Goal: Obtain resource: Download file/media

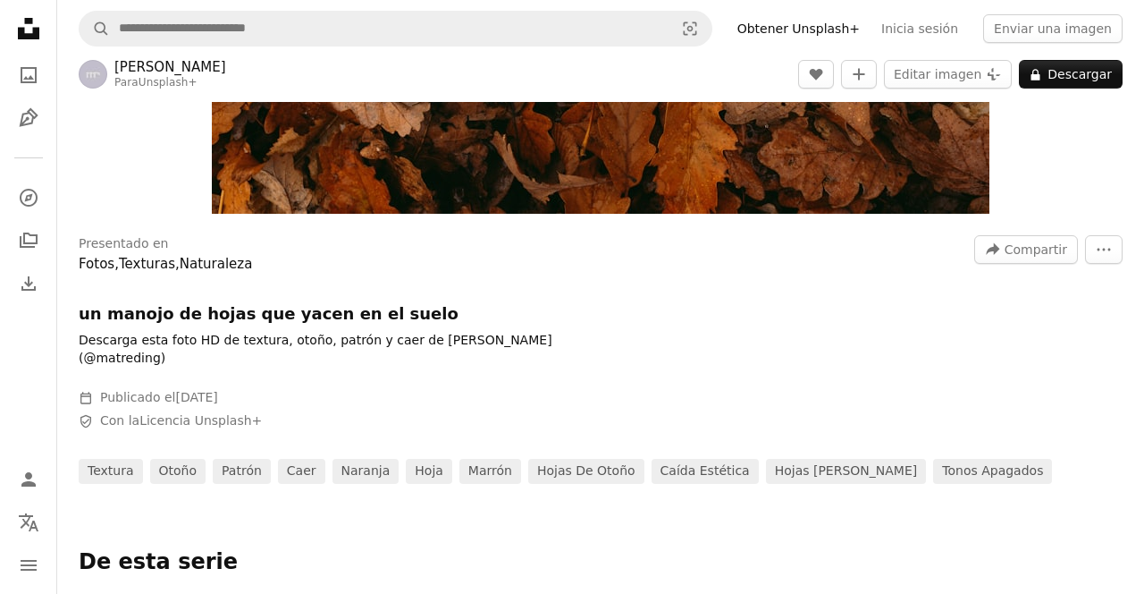
scroll to position [442, 0]
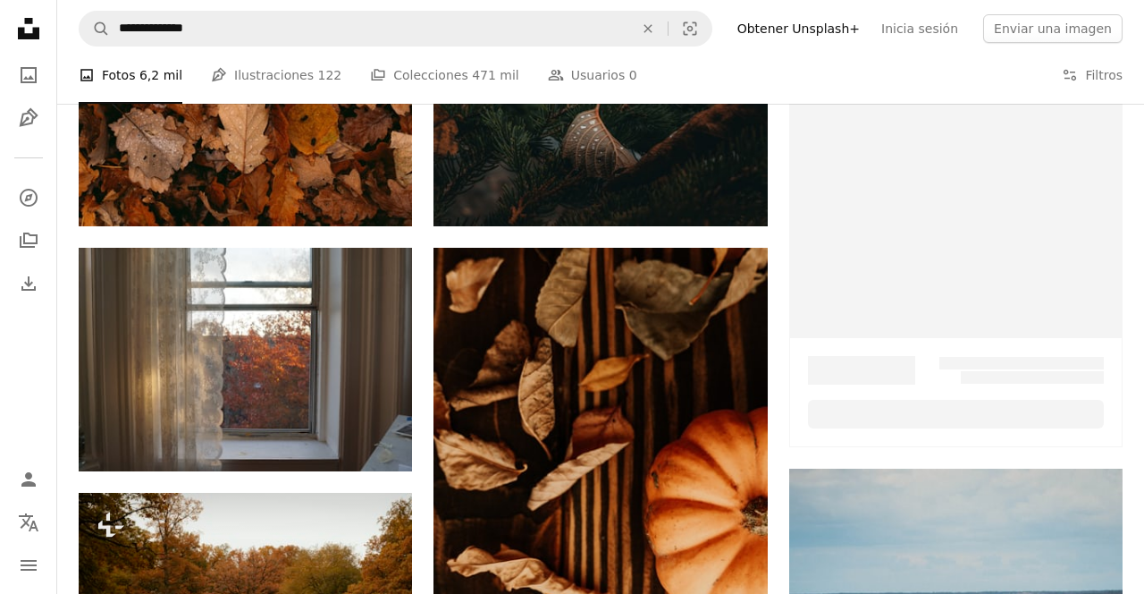
scroll to position [261, 0]
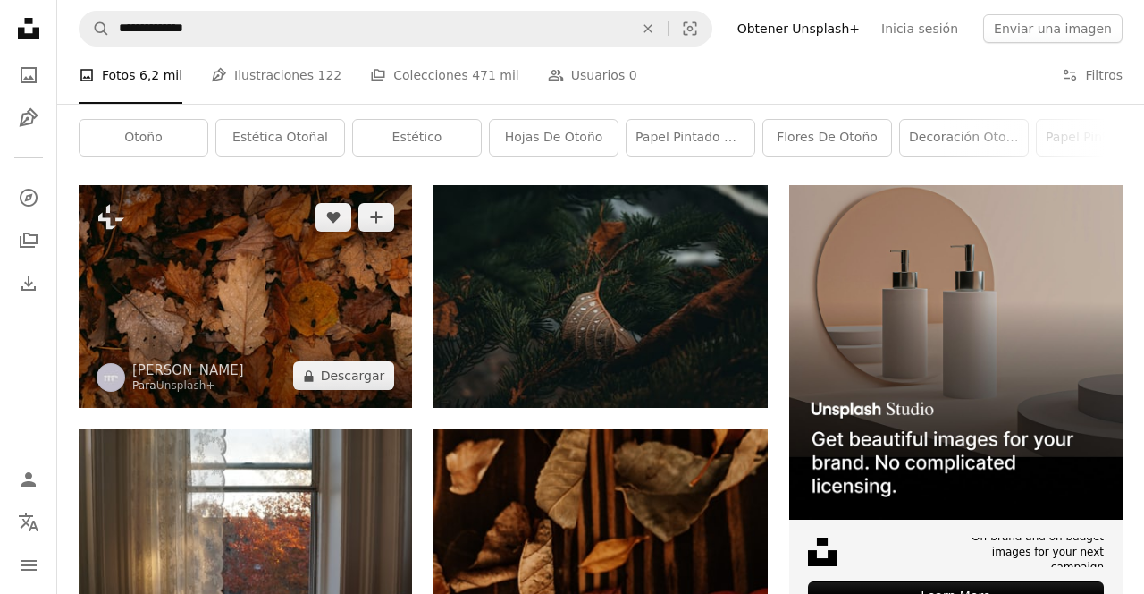
click at [152, 401] on img at bounding box center [245, 296] width 333 height 223
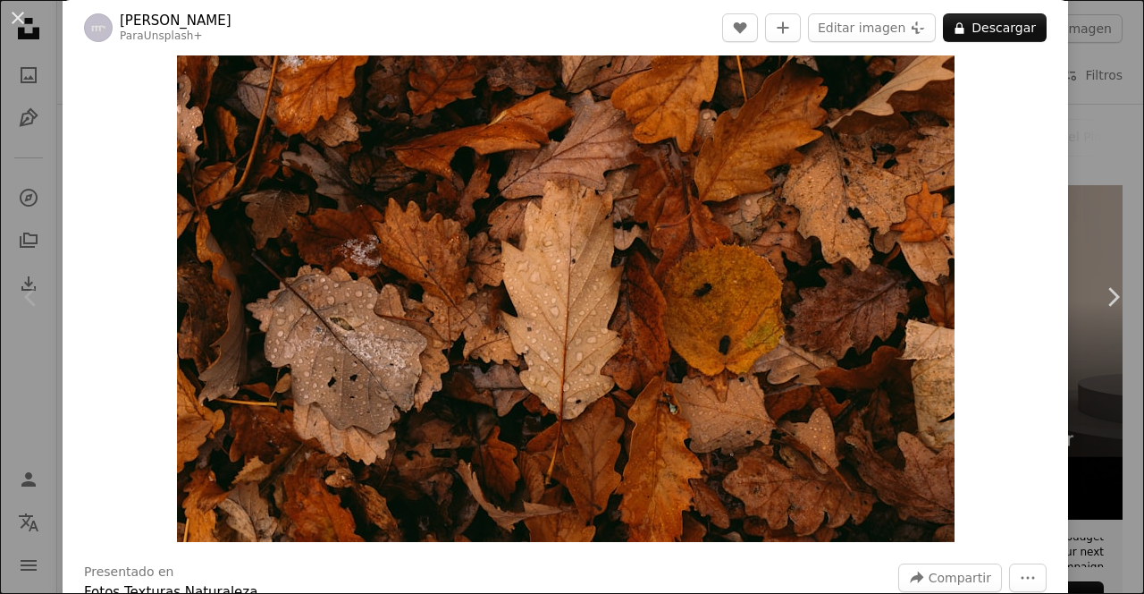
scroll to position [53, 0]
